Goal: Task Accomplishment & Management: Manage account settings

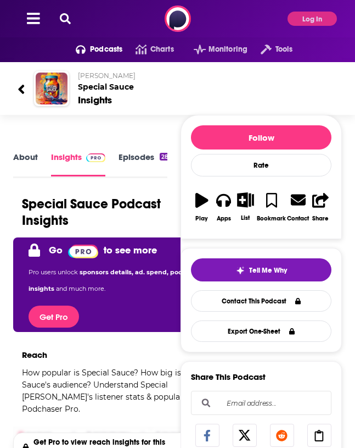
click at [28, 159] on link "About" at bounding box center [25, 164] width 25 height 25
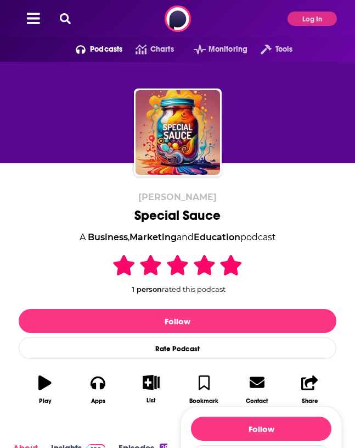
click at [38, 16] on icon at bounding box center [33, 18] width 13 height 15
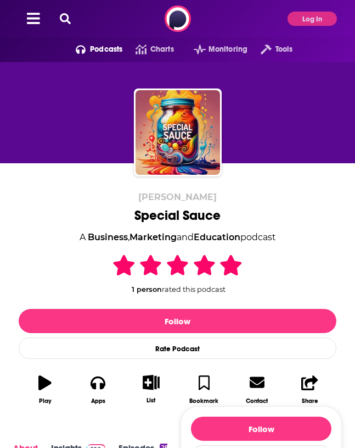
click at [296, 26] on div "Podcasts Charts Monitoring Tools For Business For Podcasters More Log In" at bounding box center [177, 18] width 355 height 37
click at [297, 23] on button "Log In" at bounding box center [312, 19] width 49 height 14
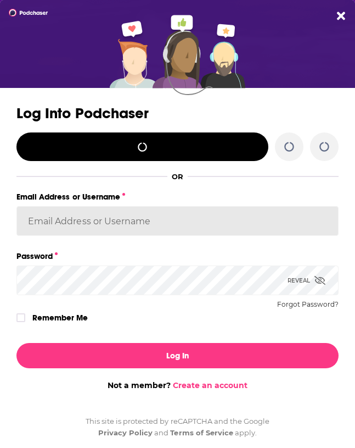
type input "[EMAIL_ADDRESS][DOMAIN_NAME]"
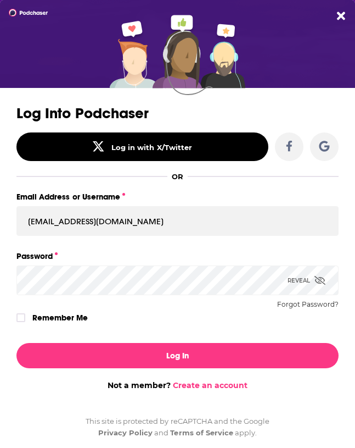
click at [82, 368] on div "Log In Not a member? Create an account" at bounding box center [177, 370] width 355 height 72
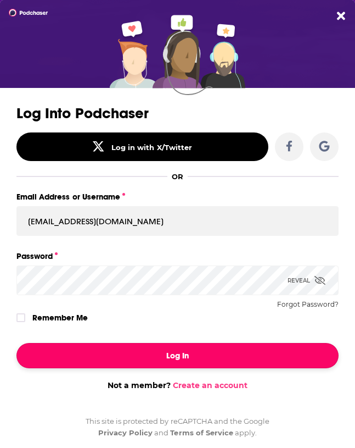
click at [82, 364] on button "Log In" at bounding box center [177, 355] width 322 height 25
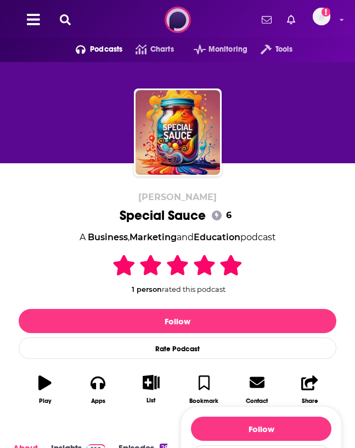
click at [187, 21] on img at bounding box center [178, 20] width 26 height 26
